Goal: Task Accomplishment & Management: Manage account settings

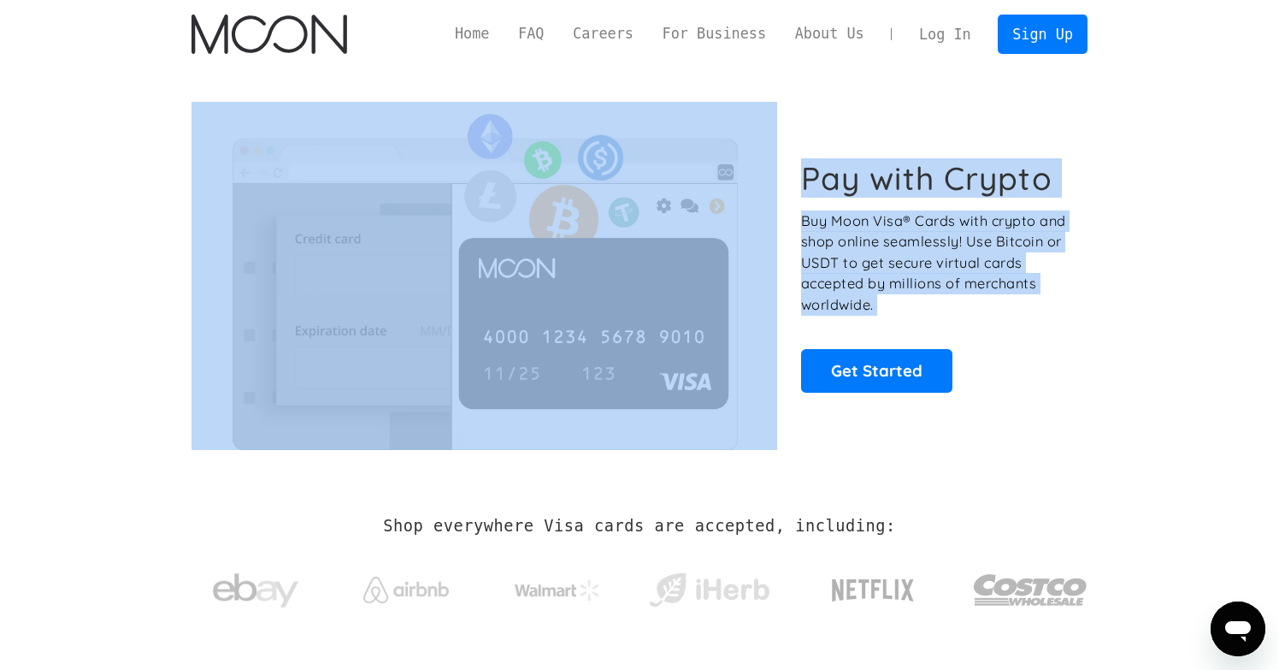
click at [803, 332] on div "Pay with Crypto Buy Moon Visa® Cards with crypto and shop online seamlessly! Us…" at bounding box center [640, 275] width 896 height 347
click at [961, 27] on link "Log In" at bounding box center [945, 34] width 80 height 38
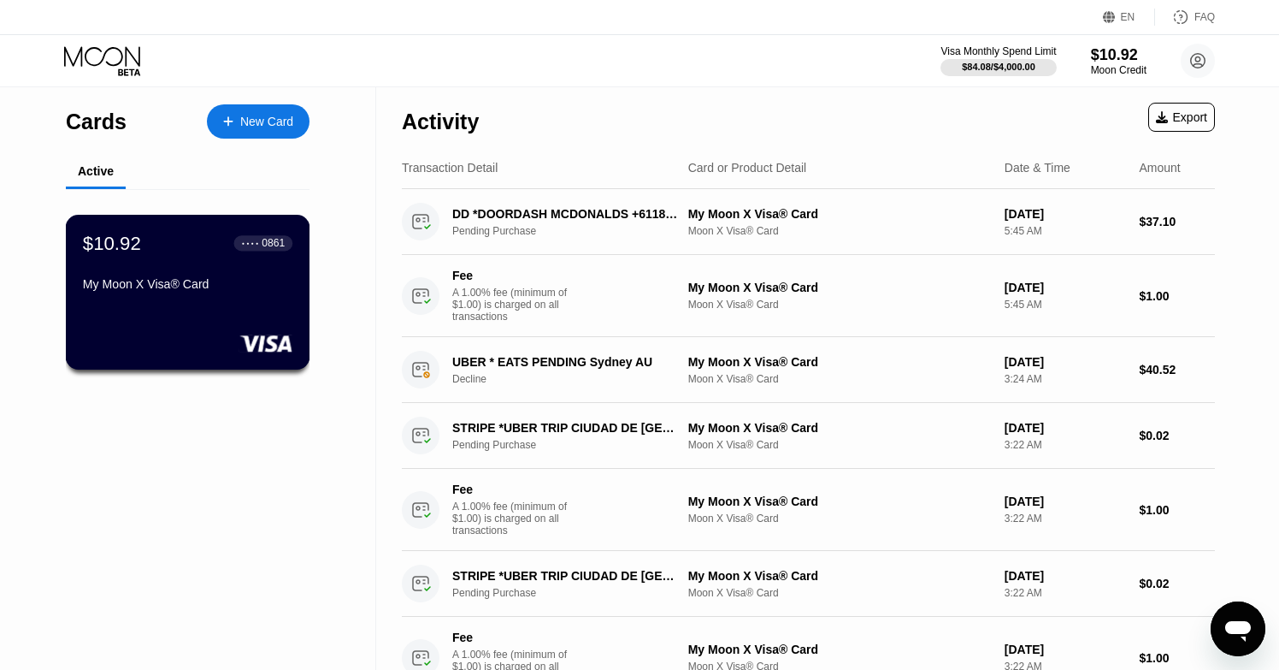
click at [279, 305] on div "$10.92 ● ● ● ● 0861 My Moon X Visa® Card" at bounding box center [188, 292] width 245 height 155
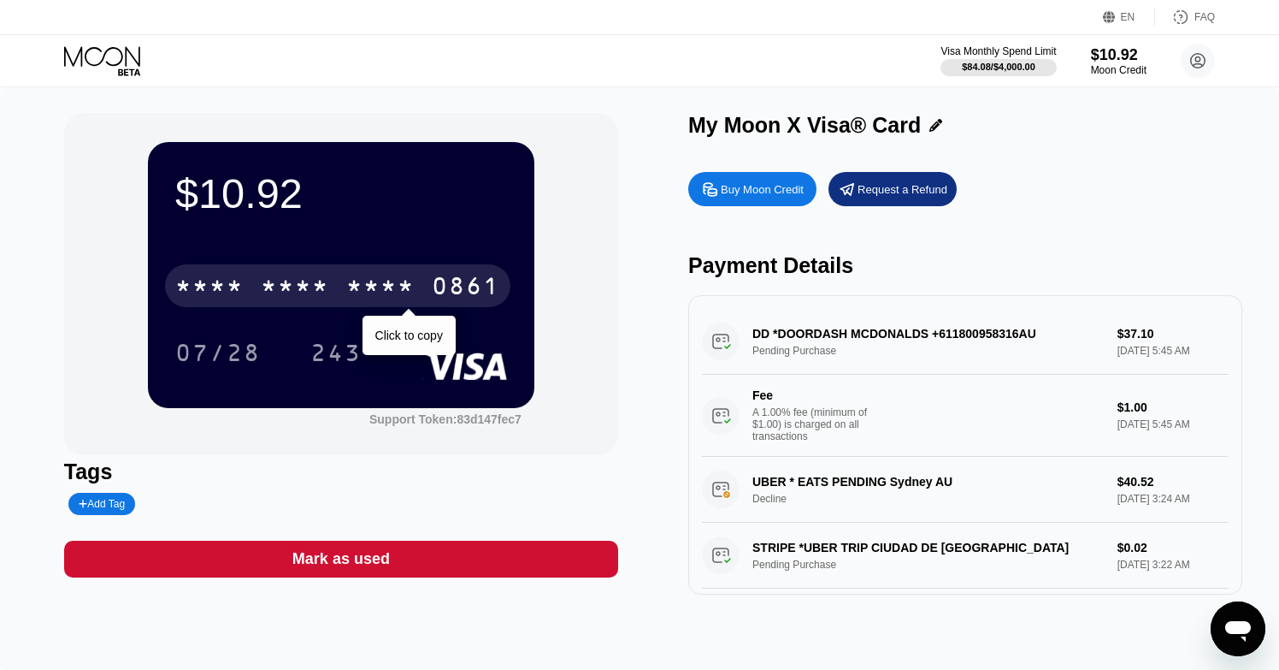
click at [279, 305] on div "* * * * * * * * * * * * 0861" at bounding box center [337, 285] width 345 height 43
